Goal: Task Accomplishment & Management: Understand process/instructions

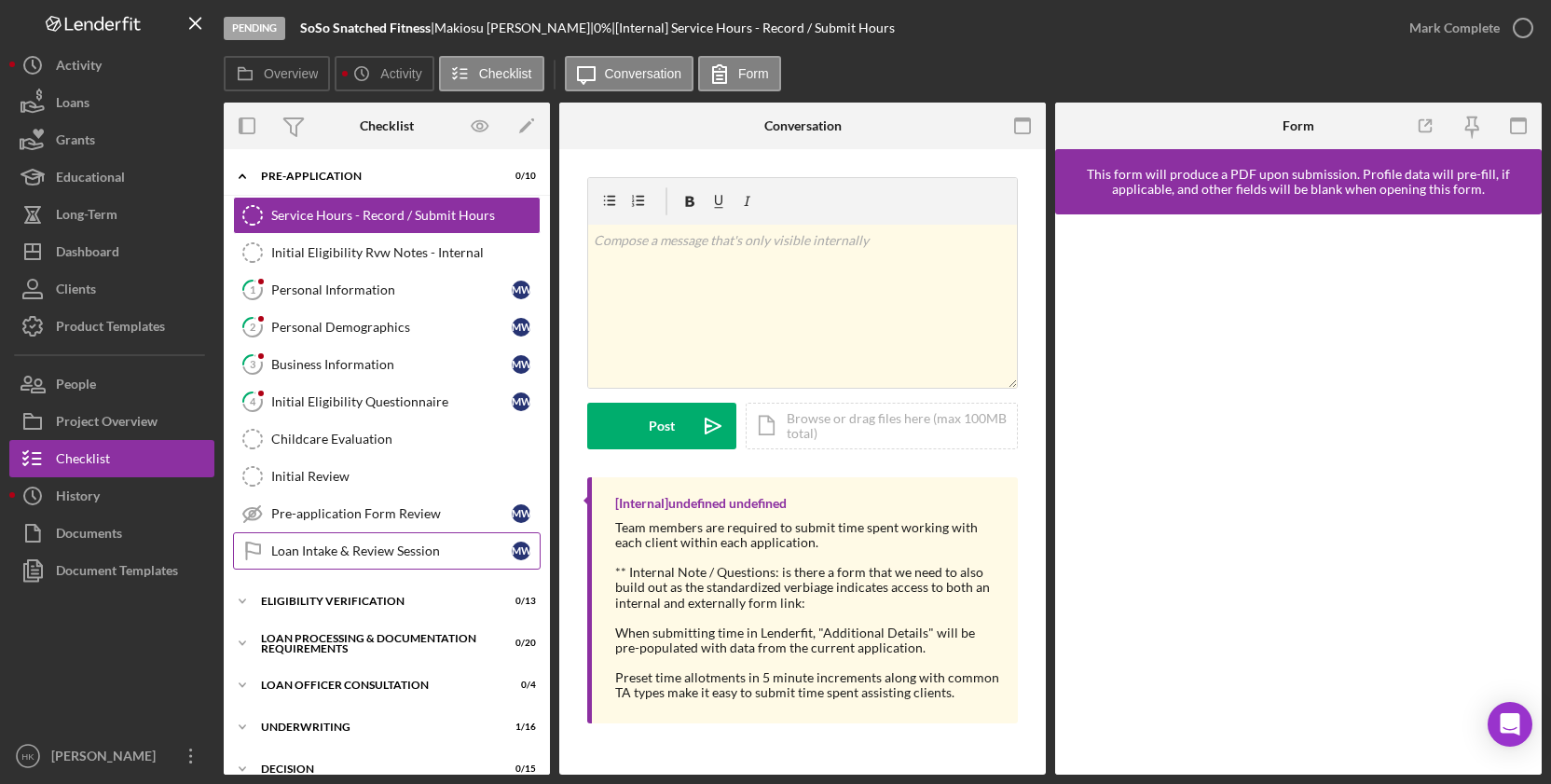
click at [320, 565] on link "Loan Intake & Review Session Loan Intake & Review Session M W" at bounding box center [387, 550] width 308 height 37
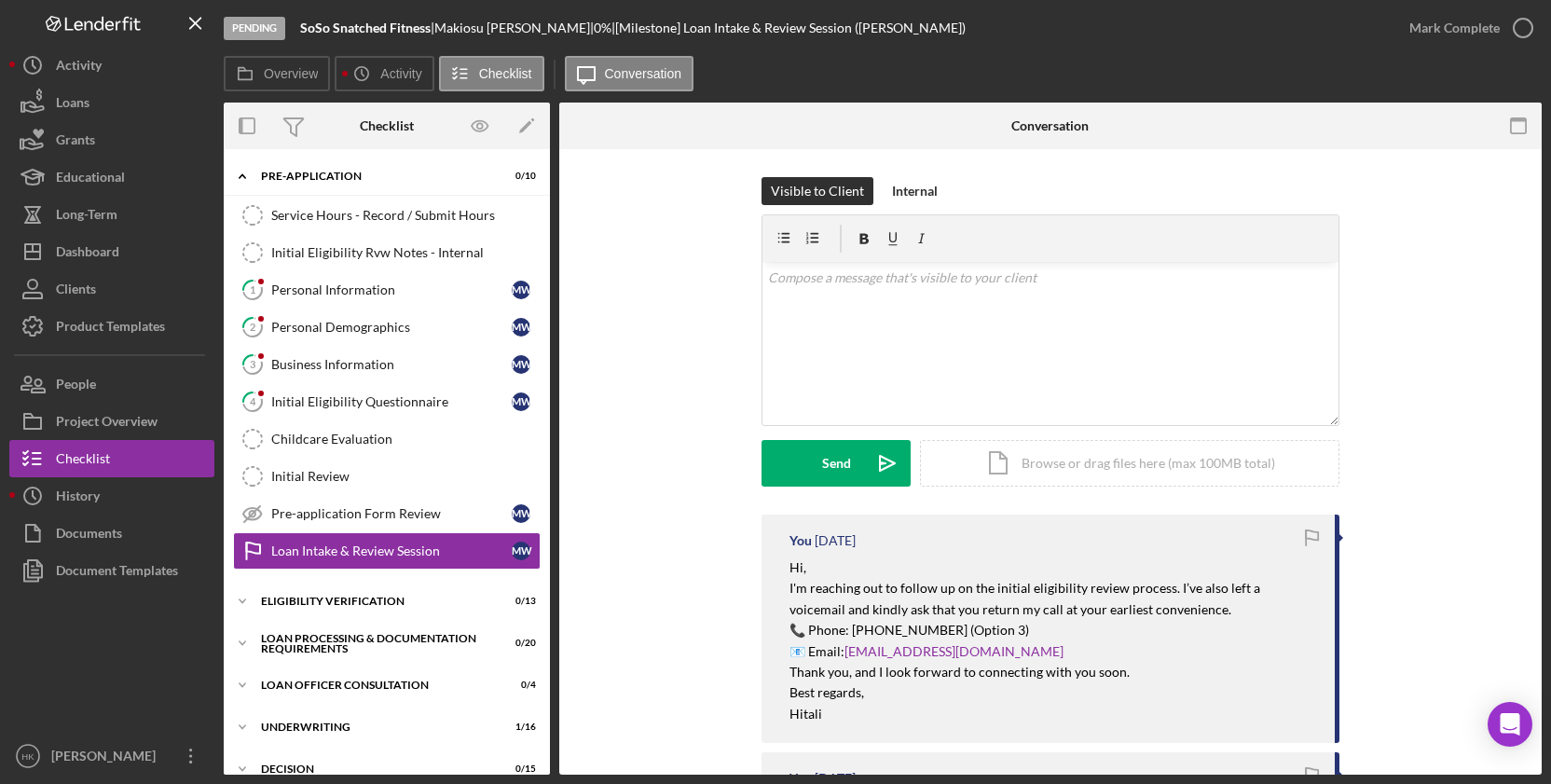
scroll to position [52, 0]
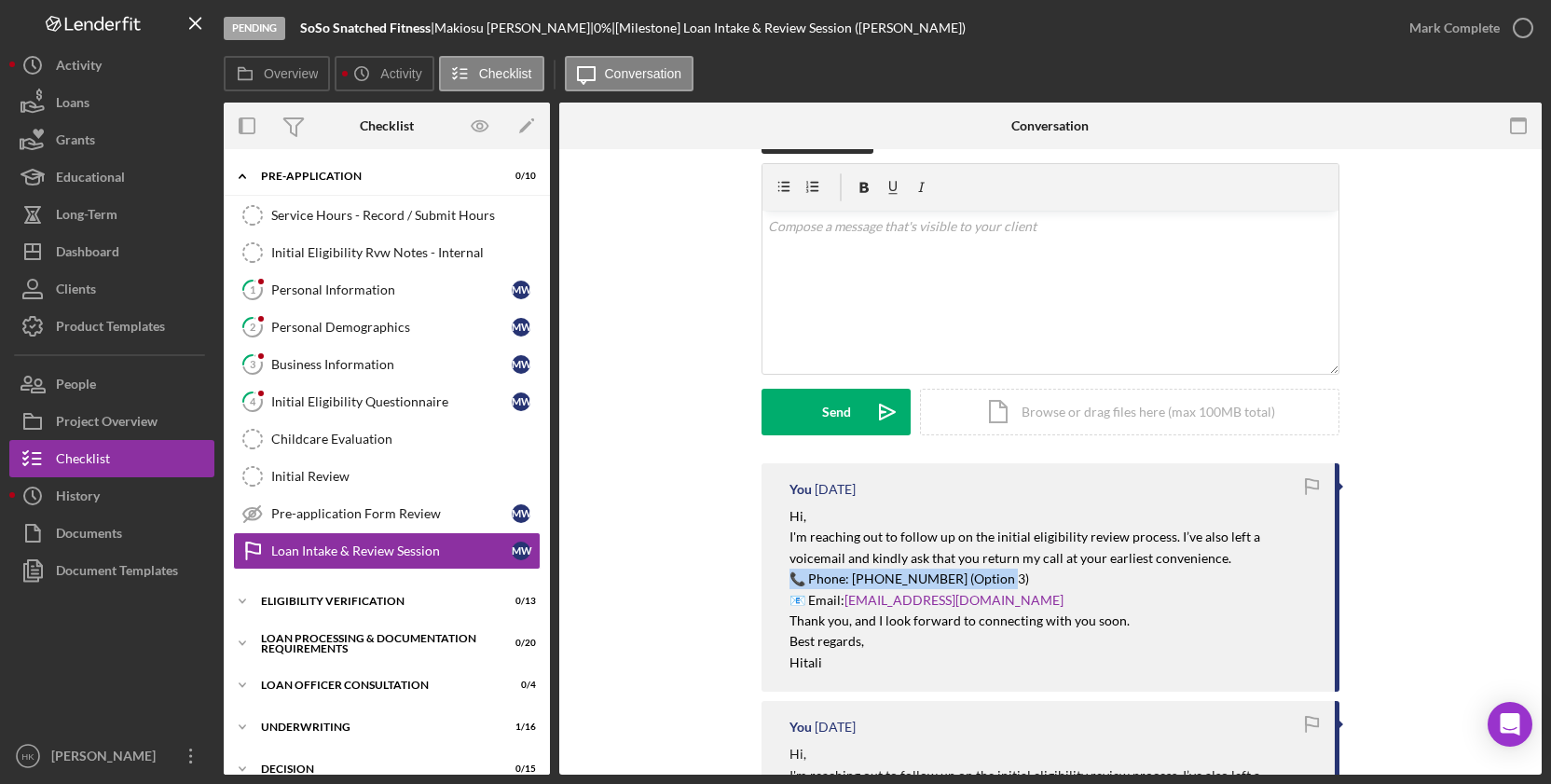
drag, startPoint x: 1007, startPoint y: 574, endPoint x: 762, endPoint y: 573, distance: 245.0
click at [762, 573] on div "You [DATE] Hi, I'm reaching out to follow up on the initial eligibility review …" at bounding box center [1050, 578] width 578 height 228
copy mark "📞 Phone: [PHONE_NUMBER] (Option 3)"
